Goal: Transaction & Acquisition: Purchase product/service

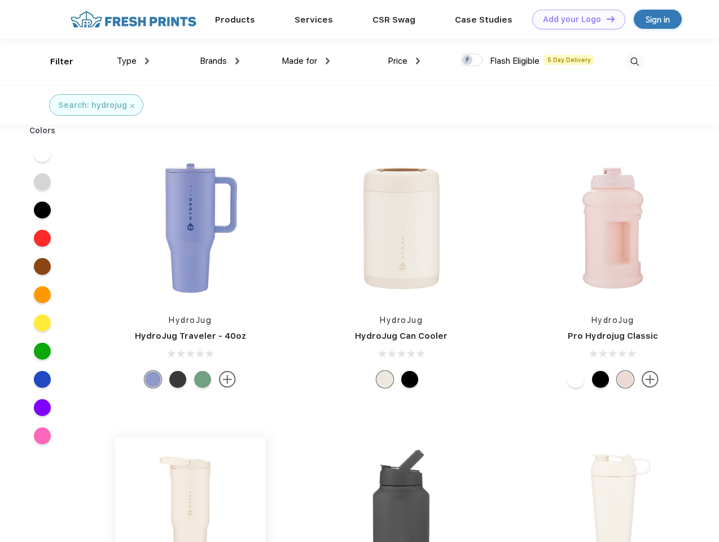
scroll to position [1, 0]
click at [575, 19] on link "Add your Logo Design Tool" at bounding box center [578, 20] width 93 height 20
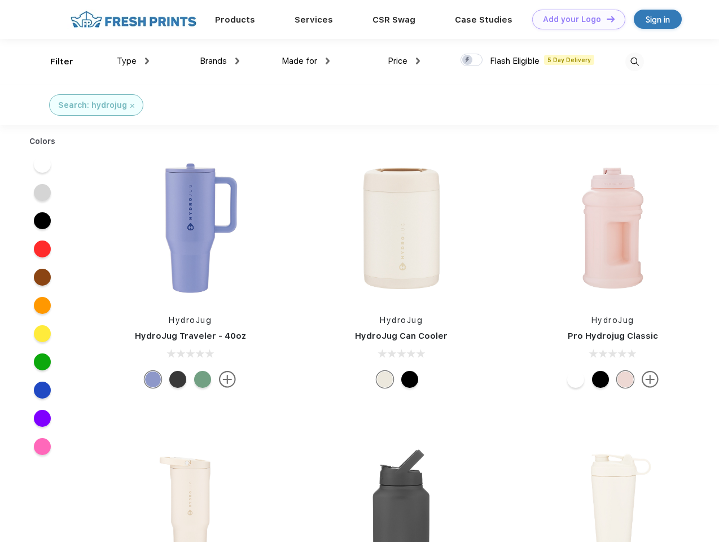
click at [0, 0] on div "Design Tool" at bounding box center [0, 0] width 0 height 0
click at [606, 19] on link "Add your Logo Design Tool" at bounding box center [578, 20] width 93 height 20
click at [54, 62] on div "Filter" at bounding box center [61, 61] width 23 height 13
click at [133, 61] on span "Type" at bounding box center [127, 61] width 20 height 10
click at [220, 61] on span "Brands" at bounding box center [213, 61] width 27 height 10
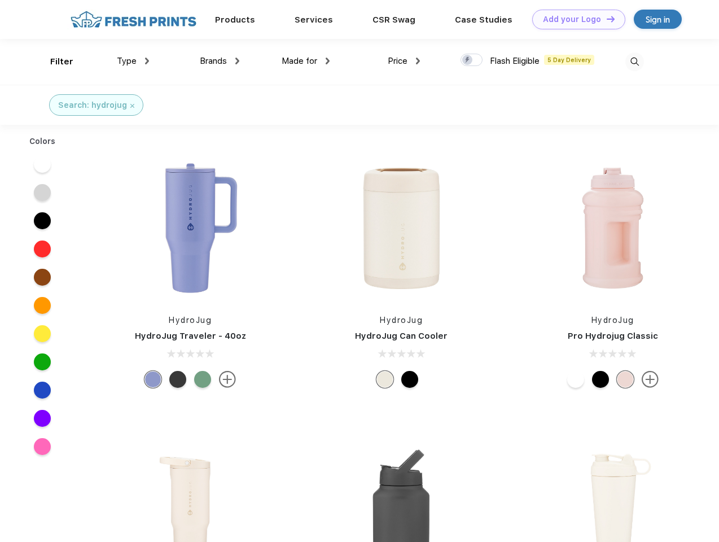
click at [306, 61] on span "Made for" at bounding box center [300, 61] width 36 height 10
click at [404, 61] on span "Price" at bounding box center [398, 61] width 20 height 10
click at [472, 60] on div at bounding box center [472, 60] width 22 height 12
click at [468, 60] on input "checkbox" at bounding box center [464, 56] width 7 height 7
click at [634, 62] on img at bounding box center [634, 61] width 19 height 19
